Goal: Navigation & Orientation: Go to known website

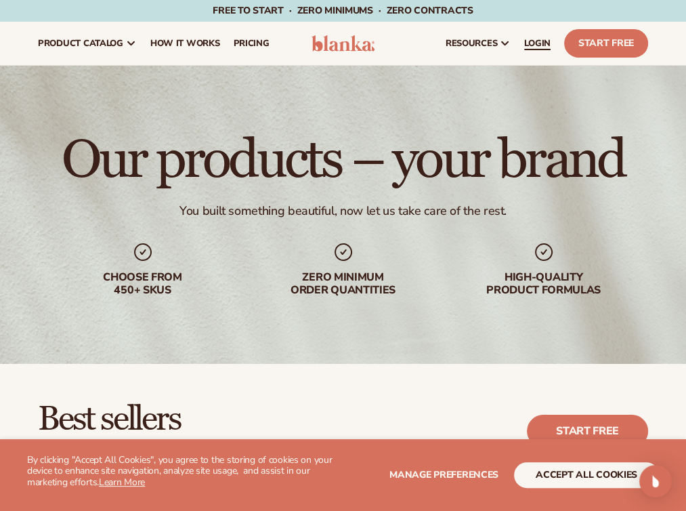
click at [539, 44] on span "LOGIN" at bounding box center [537, 43] width 26 height 11
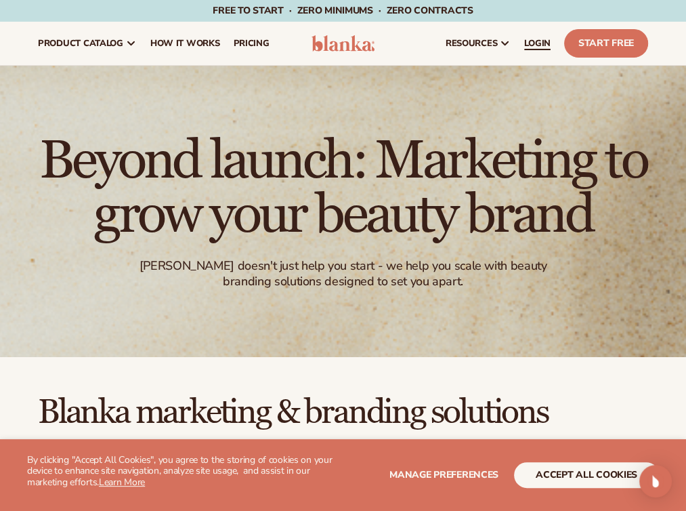
click at [536, 40] on span "LOGIN" at bounding box center [537, 43] width 26 height 11
